Goal: Go to known website: Access a specific website the user already knows

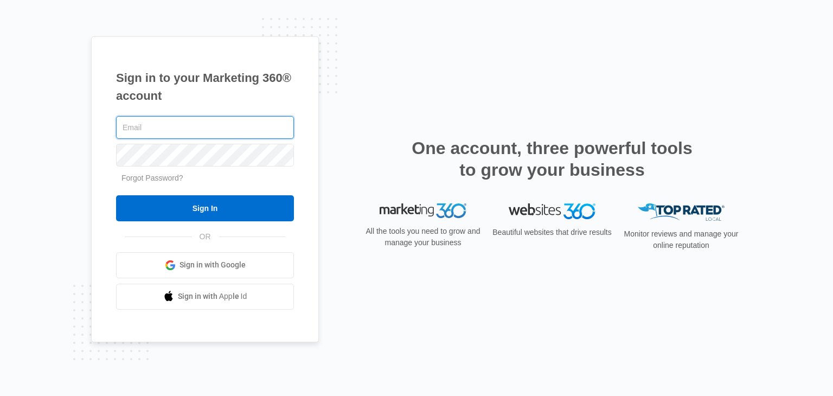
type input "[PERSON_NAME][EMAIL_ADDRESS][PERSON_NAME][DOMAIN_NAME]"
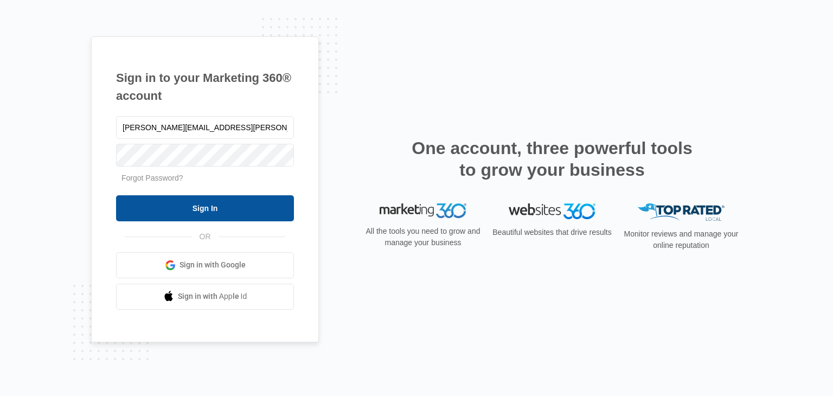
click at [226, 211] on input "Sign In" at bounding box center [205, 208] width 178 height 26
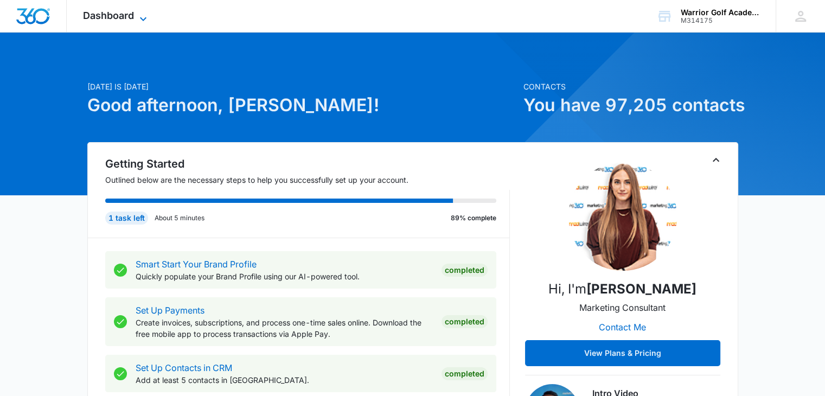
click at [137, 18] on icon at bounding box center [143, 18] width 13 height 13
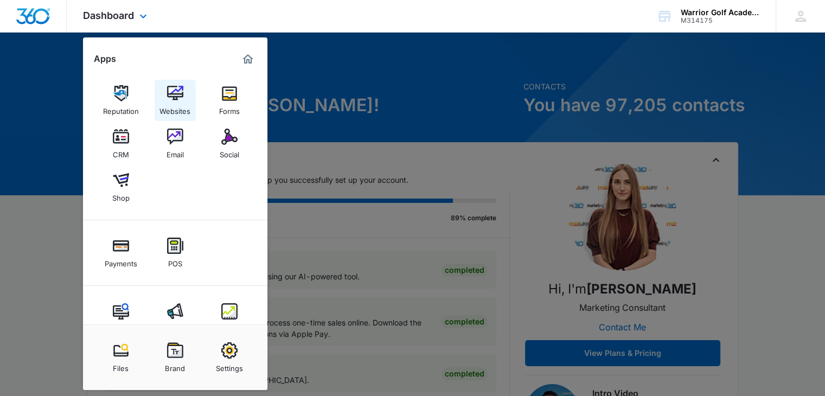
click at [169, 105] on div "Websites" at bounding box center [175, 108] width 31 height 14
